Goal: Task Accomplishment & Management: Complete application form

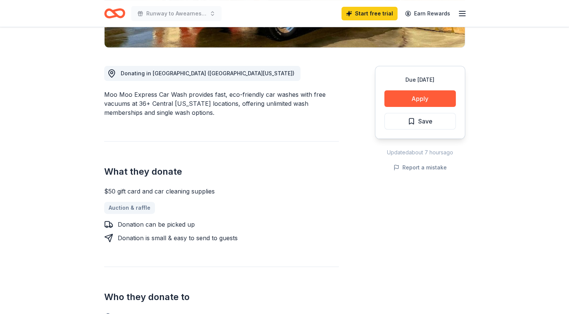
scroll to position [188, 0]
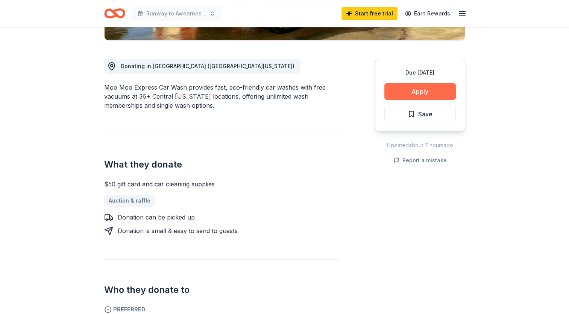
click at [416, 88] on button "Apply" at bounding box center [419, 91] width 71 height 17
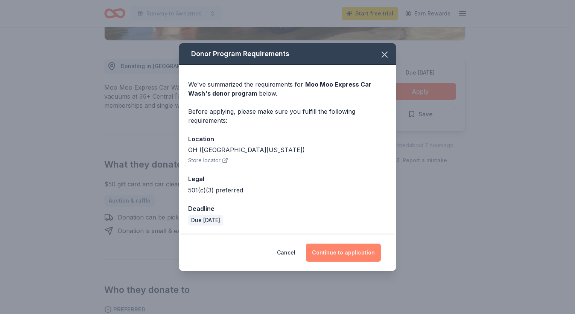
click at [344, 250] on button "Continue to application" at bounding box center [343, 252] width 75 height 18
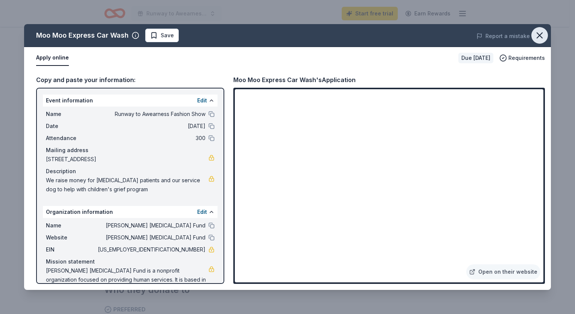
click at [542, 35] on icon "button" at bounding box center [539, 35] width 11 height 11
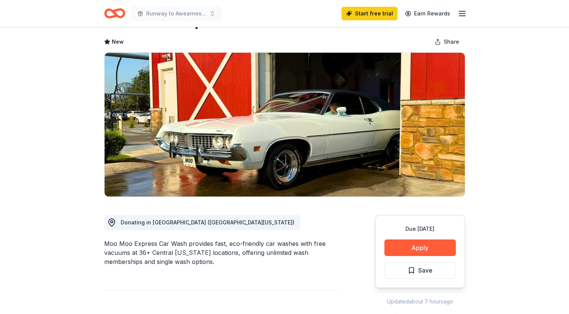
scroll to position [0, 0]
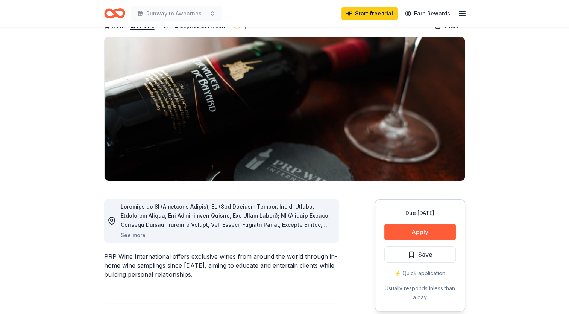
scroll to position [38, 0]
